Goal: Check status: Check status

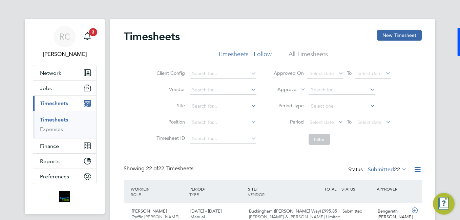
drag, startPoint x: 0, startPoint y: 0, endPoint x: 99, endPoint y: 35, distance: 104.8
click at [100, 35] on app-nav-sections-wrapper "RC Robyn Clarke Notifications 3 Applications: Network Team Members Businesses S…" at bounding box center [65, 116] width 80 height 195
click at [99, 35] on app-nav-sections-wrapper "RC Robyn Clarke Notifications 3 Applications: Network Team Members Businesses S…" at bounding box center [65, 116] width 80 height 195
click at [99, 37] on app-nav-sections-wrapper "RC Robyn Clarke Notifications 3 Applications: Network Team Members Businesses S…" at bounding box center [65, 116] width 80 height 195
click at [85, 38] on icon "Main navigation" at bounding box center [87, 35] width 6 height 7
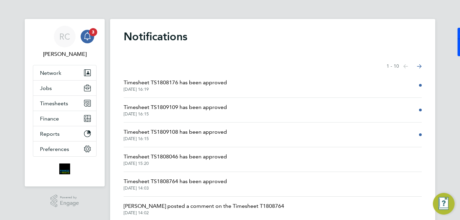
click at [191, 89] on span "26 Aug 2025, 16:19" at bounding box center [175, 89] width 103 height 5
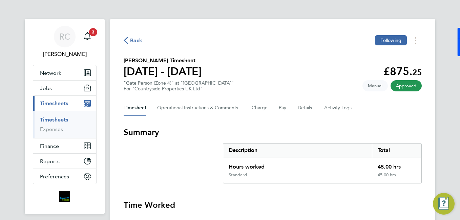
click at [98, 30] on app-nav-sections-wrapper "RC Robyn Clarke Notifications 3 Applications: Network Team Members Businesses S…" at bounding box center [65, 116] width 80 height 195
click at [87, 30] on div "Main navigation" at bounding box center [88, 37] width 14 height 14
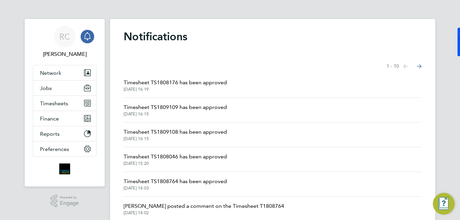
click at [180, 104] on span "Timesheet TS1809109 has been approved" at bounding box center [175, 107] width 103 height 8
